Goal: Information Seeking & Learning: Learn about a topic

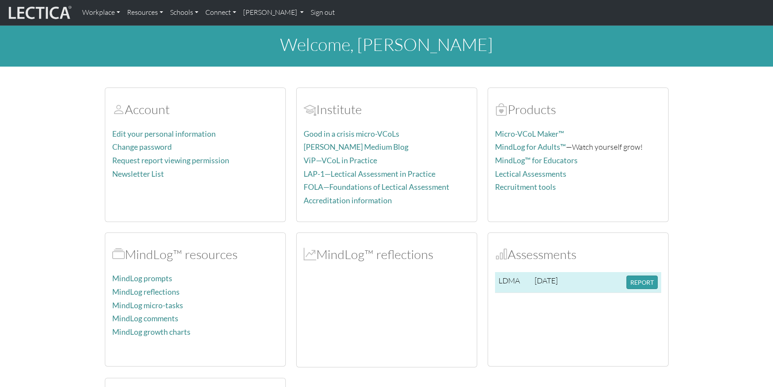
click at [584, 283] on td "2025-09-19" at bounding box center [562, 282] width 63 height 21
click at [639, 280] on button "REPORT" at bounding box center [641, 281] width 31 height 13
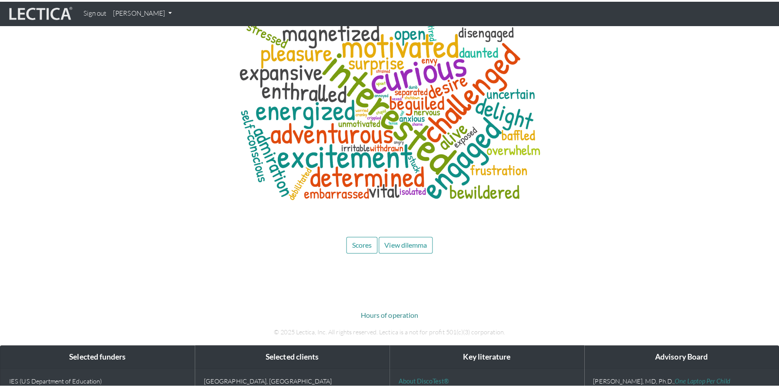
scroll to position [3055, 0]
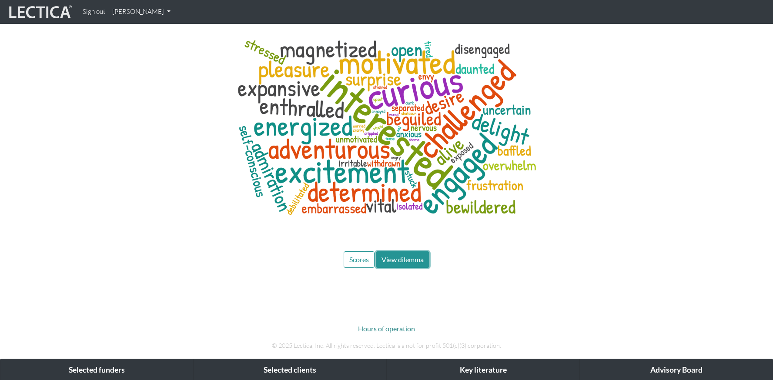
click at [397, 255] on span "View dilemma" at bounding box center [402, 259] width 42 height 8
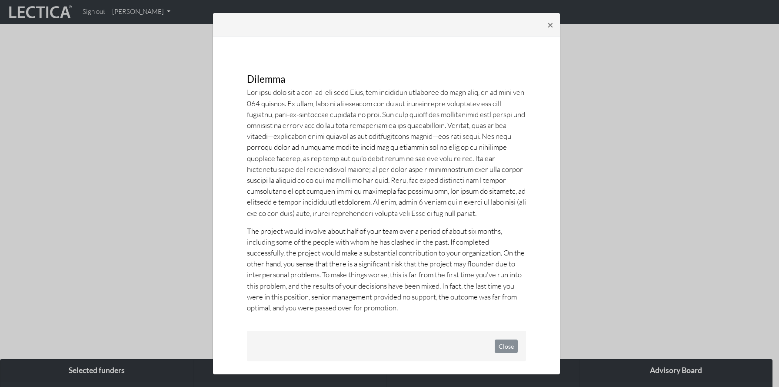
scroll to position [0, 0]
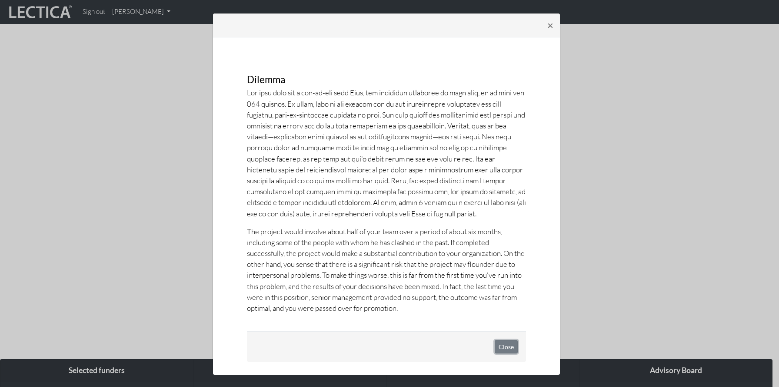
click at [499, 347] on button "Close" at bounding box center [506, 346] width 23 height 13
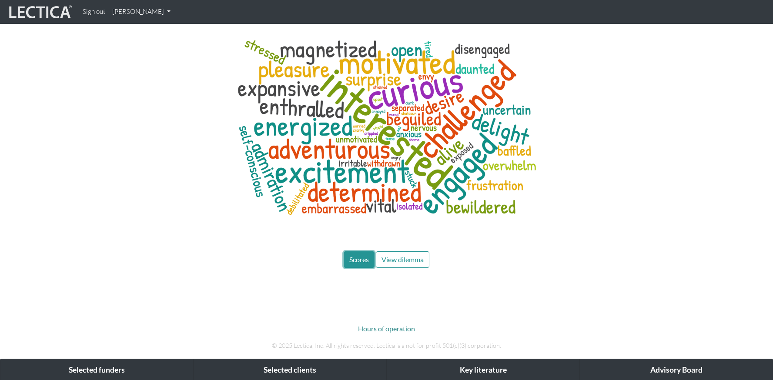
click at [364, 255] on span "Scores" at bounding box center [359, 259] width 20 height 8
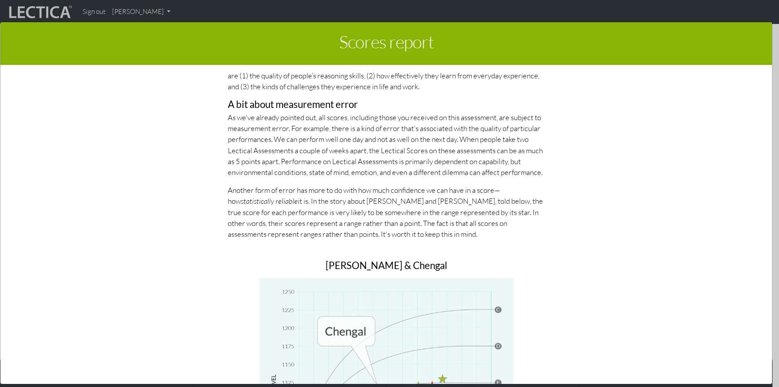
scroll to position [3828, 0]
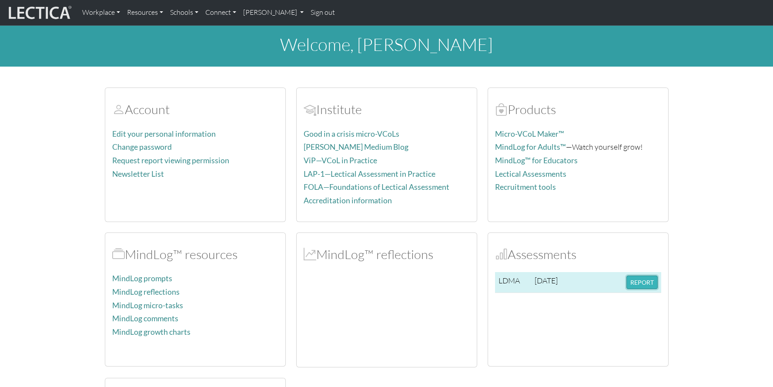
click at [634, 283] on button "REPORT" at bounding box center [641, 281] width 31 height 13
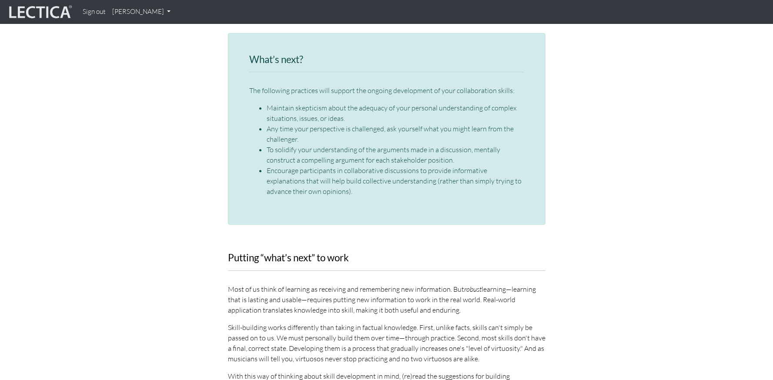
scroll to position [1284, 0]
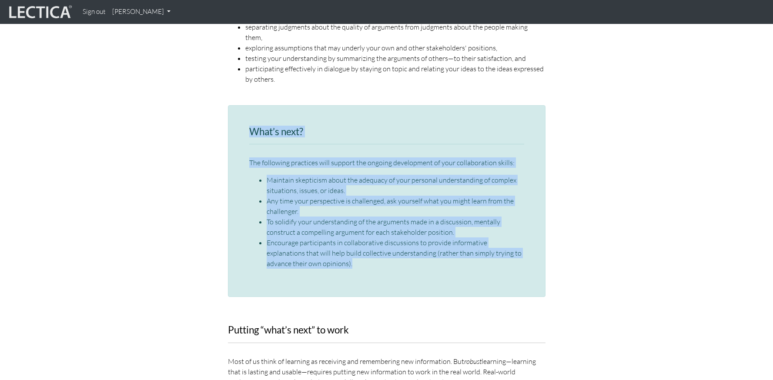
drag, startPoint x: 247, startPoint y: 96, endPoint x: 341, endPoint y: 240, distance: 172.1
click at [341, 240] on div "What’s next? The following practices will support the ongoing development of yo…" at bounding box center [386, 201] width 317 height 192
copy div "What’s next? The following practices will support the ongoing development of yo…"
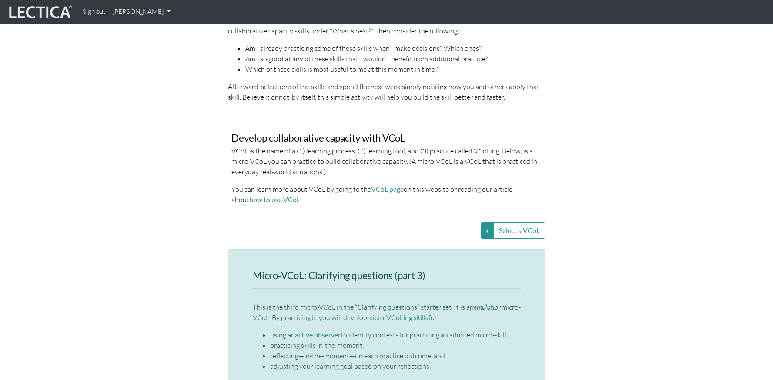
scroll to position [1732, 0]
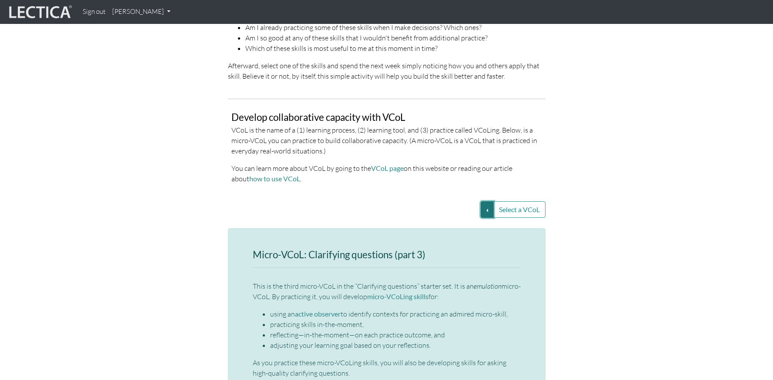
click at [482, 201] on button "Select a VCoL" at bounding box center [487, 209] width 13 height 17
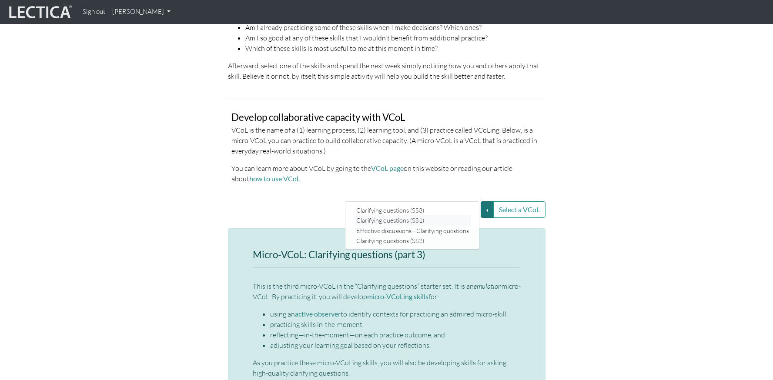
click at [440, 216] on link "Clarifying questions (SS1)" at bounding box center [412, 221] width 117 height 10
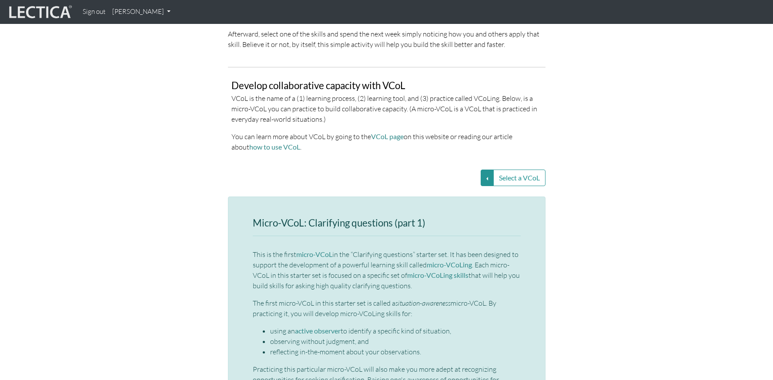
scroll to position [1809, 0]
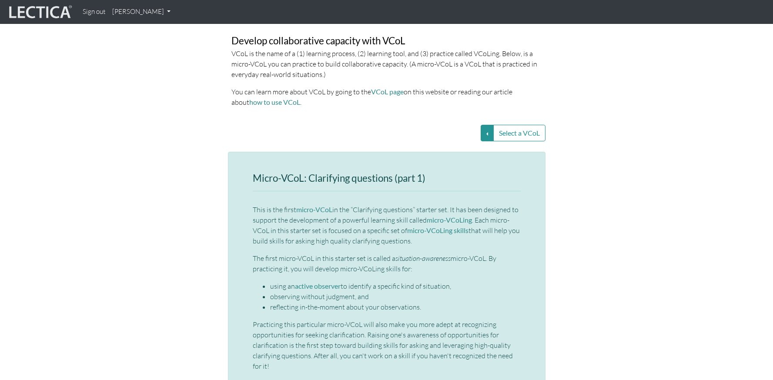
click at [332, 173] on h3 "Micro-VCoL: Clarifying questions (part 1)" at bounding box center [387, 178] width 268 height 11
copy h3 "Micro-VCoL: Clarifying questions (part 1)"
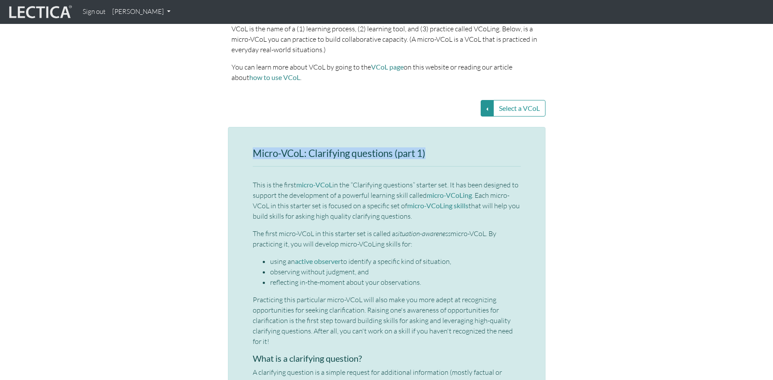
scroll to position [1892, 0]
